Goal: Task Accomplishment & Management: Use online tool/utility

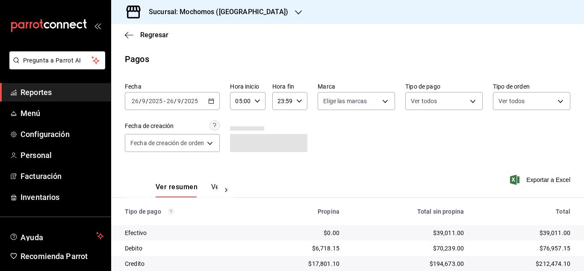
click at [256, 100] on \(Stroke\) "button" at bounding box center [257, 100] width 5 height 3
click at [241, 156] on div at bounding box center [292, 135] width 584 height 271
click at [256, 100] on \(Stroke\) "button" at bounding box center [257, 100] width 5 height 3
click at [244, 143] on button "06" at bounding box center [240, 143] width 14 height 17
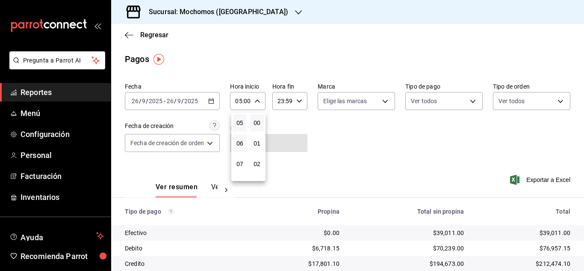
type input "06:00"
click at [378, 138] on div at bounding box center [292, 135] width 584 height 271
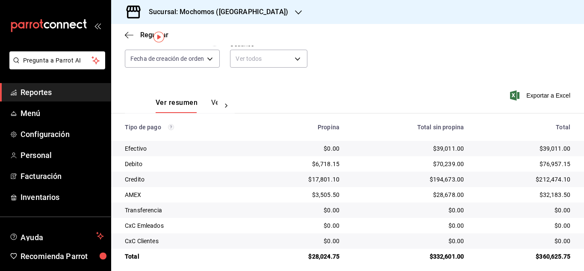
scroll to position [91, 0]
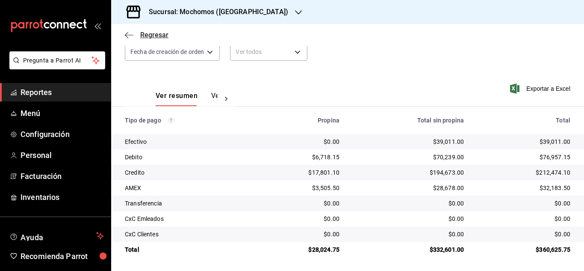
click at [150, 31] on span "Regresar" at bounding box center [154, 35] width 28 height 8
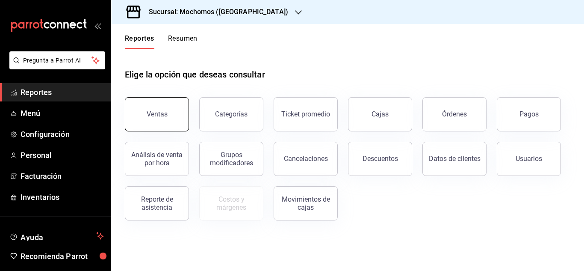
click at [170, 115] on button "Ventas" at bounding box center [157, 114] width 64 height 34
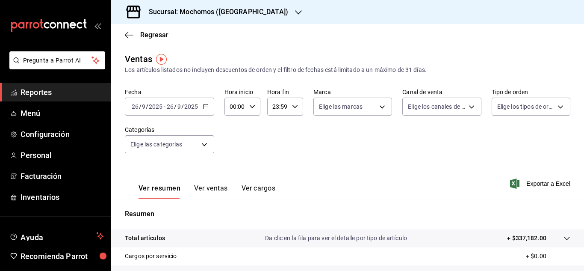
click at [250, 108] on icon "button" at bounding box center [252, 106] width 6 height 6
click at [232, 169] on span "02" at bounding box center [233, 169] width 4 height 7
type input "02:00"
click at [201, 138] on div at bounding box center [292, 135] width 584 height 271
click at [206, 139] on body "Pregunta a Parrot AI Reportes Menú Configuración Personal Facturación Inventari…" at bounding box center [292, 135] width 584 height 271
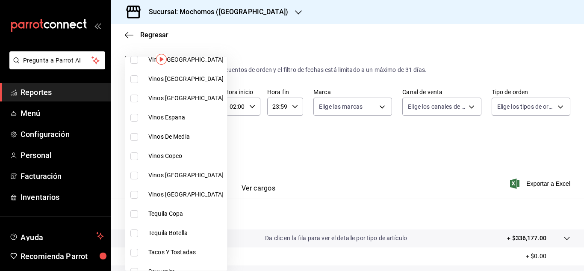
scroll to position [214, 0]
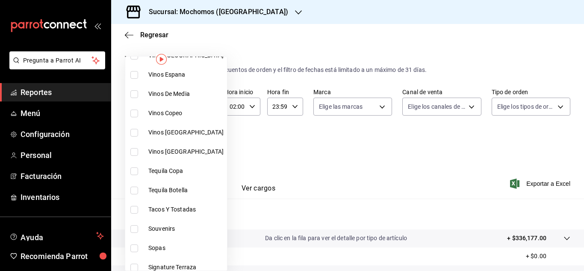
click at [178, 206] on span "Tacos Y Tostadas" at bounding box center [185, 209] width 75 height 9
type input "07b7658b-1879-4ab7-8a6b-aa976ead5be5"
checkbox input "true"
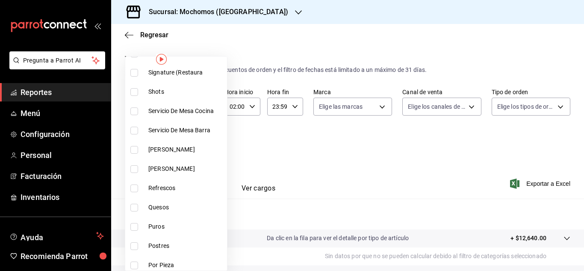
scroll to position [470, 0]
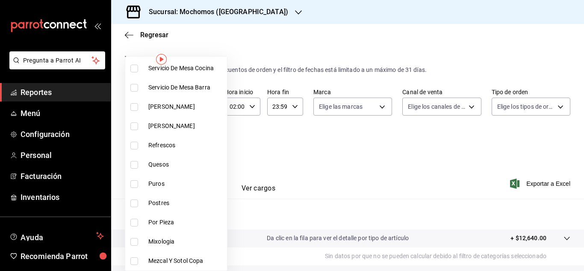
click at [167, 165] on span "Quesos" at bounding box center [185, 164] width 75 height 9
type input "07b7658b-1879-4ab7-8a6b-aa976ead5be5,11976785-86d8-41ba-9aa7-4084a17ce549"
checkbox input "true"
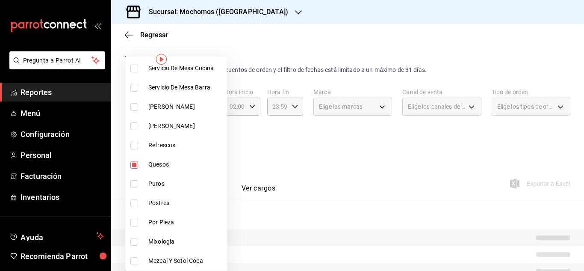
click at [167, 195] on li "Postres" at bounding box center [176, 202] width 102 height 19
type input "07b7658b-1879-4ab7-8a6b-aa976ead5be5,11976785-86d8-41ba-9aa7-4084a17ce549,60512…"
checkbox input "true"
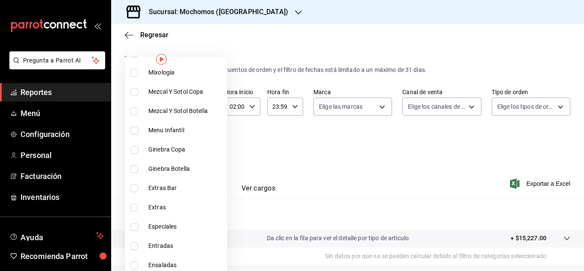
scroll to position [641, 0]
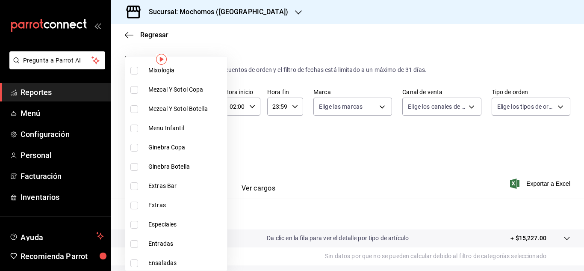
click at [186, 215] on li "Especiales" at bounding box center [176, 224] width 102 height 19
type input "07b7658b-1879-4ab7-8a6b-aa976ead5be5,11976785-86d8-41ba-9aa7-4084a17ce549,60512…"
checkbox input "true"
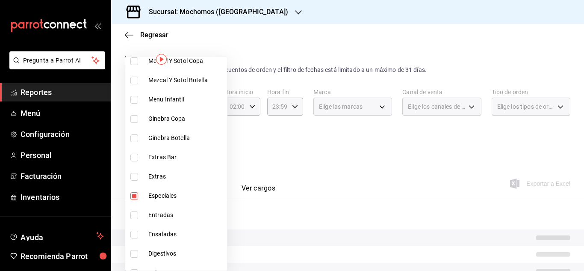
scroll to position [684, 0]
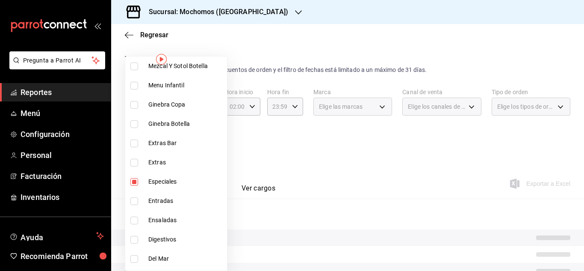
click at [173, 197] on span "Entradas" at bounding box center [185, 200] width 75 height 9
type input "07b7658b-1879-4ab7-8a6b-aa976ead5be5,11976785-86d8-41ba-9aa7-4084a17ce549,60512…"
checkbox input "true"
click at [183, 222] on span "Ensaladas" at bounding box center [185, 219] width 75 height 9
type input "07b7658b-1879-4ab7-8a6b-aa976ead5be5,11976785-86d8-41ba-9aa7-4084a17ce549,60512…"
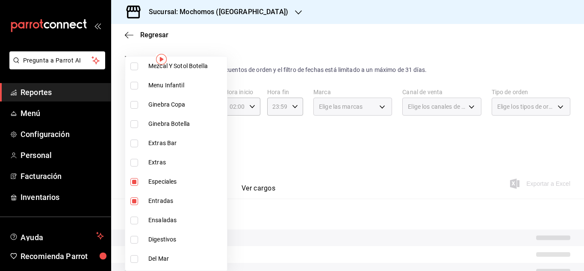
checkbox input "true"
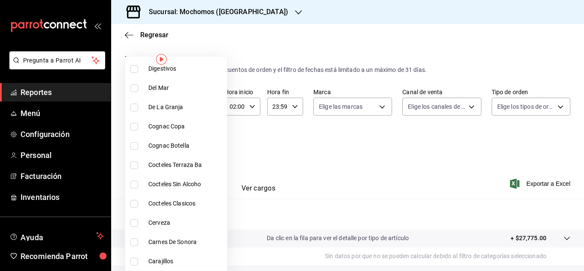
scroll to position [855, 0]
click at [182, 242] on span "Carnes De Sonora" at bounding box center [185, 241] width 75 height 9
type input "07b7658b-1879-4ab7-8a6b-aa976ead5be5,11976785-86d8-41ba-9aa7-4084a17ce549,60512…"
checkbox input "true"
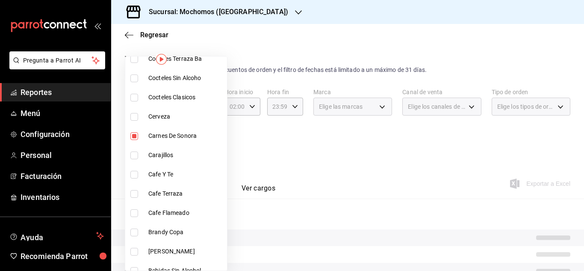
scroll to position [970, 0]
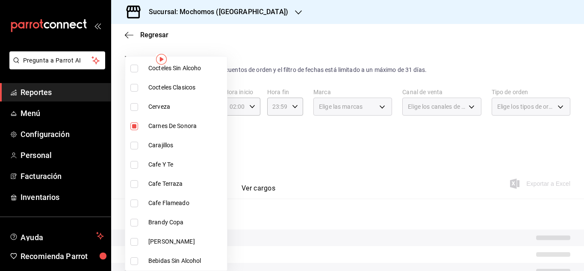
click at [313, 153] on div at bounding box center [292, 135] width 584 height 271
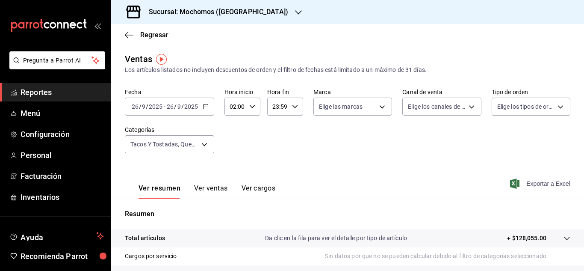
click at [529, 183] on span "Exportar a Excel" at bounding box center [541, 183] width 59 height 10
